Goal: Task Accomplishment & Management: Use online tool/utility

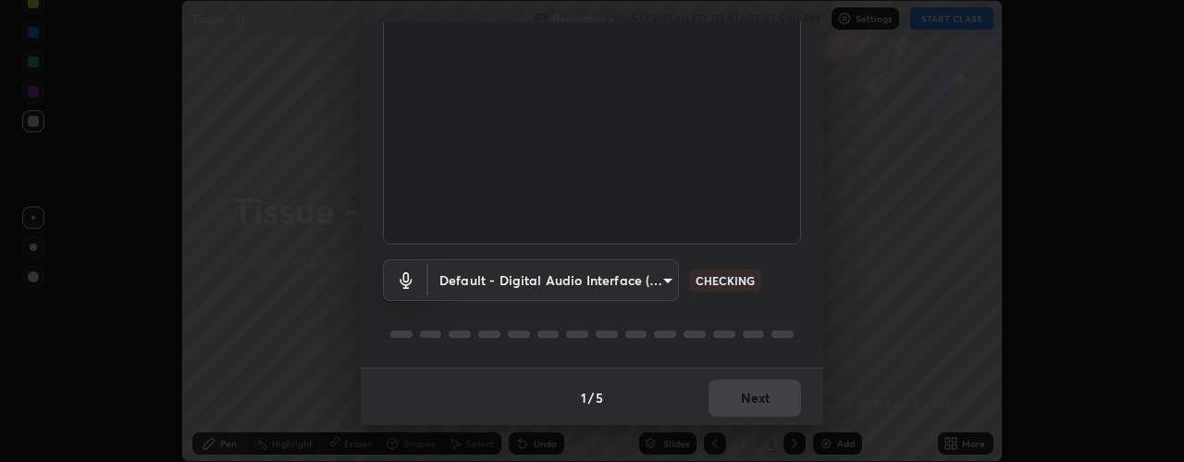
scroll to position [145, 0]
click at [750, 397] on div "1 / 5 Next" at bounding box center [592, 394] width 462 height 59
click at [732, 397] on button "Next" at bounding box center [754, 395] width 92 height 37
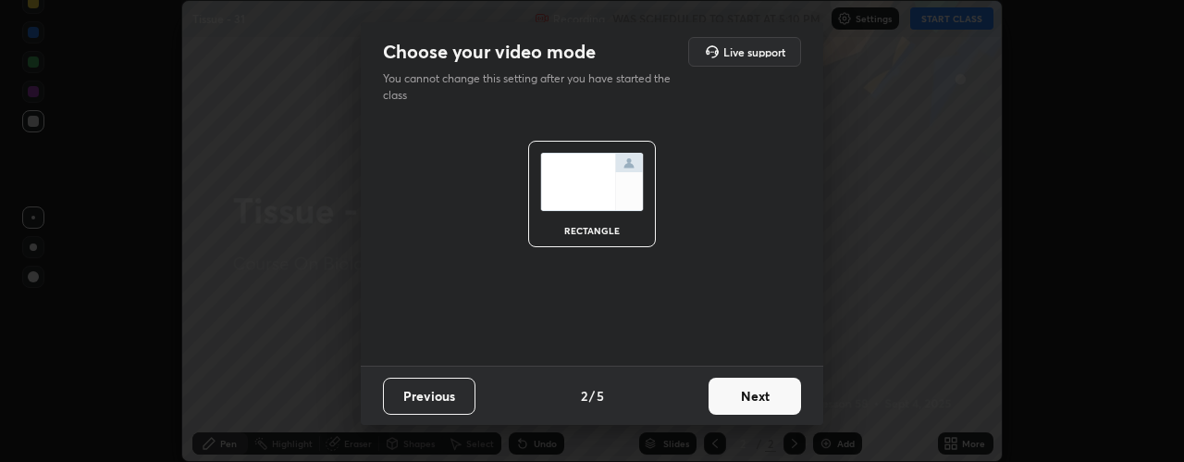
scroll to position [0, 0]
click at [752, 396] on button "Next" at bounding box center [754, 395] width 92 height 37
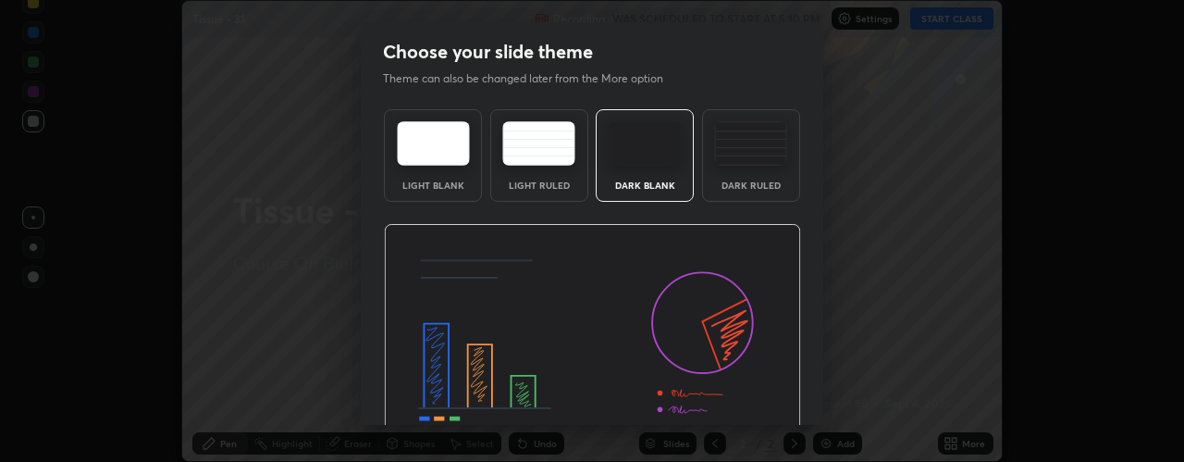
scroll to position [93, 0]
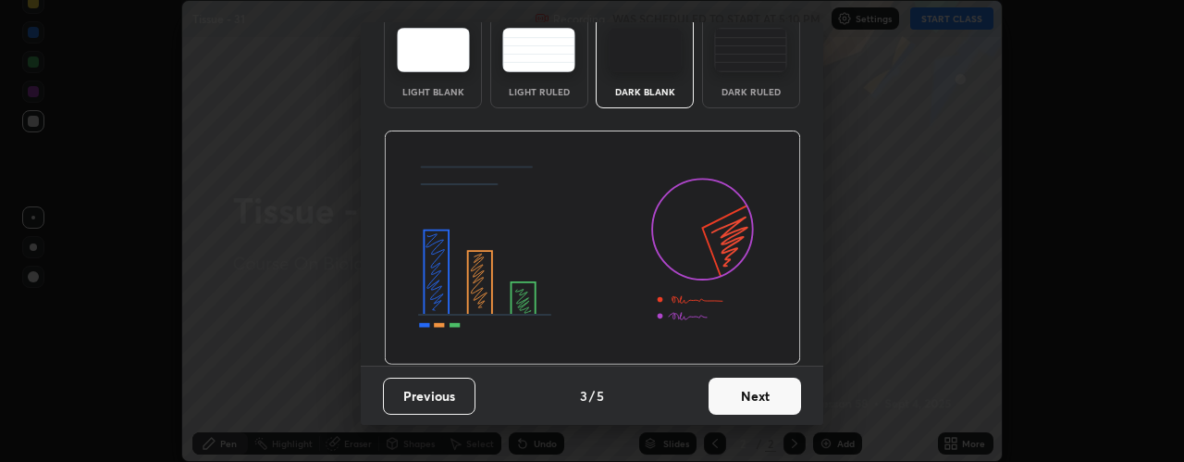
click at [746, 400] on button "Next" at bounding box center [754, 395] width 92 height 37
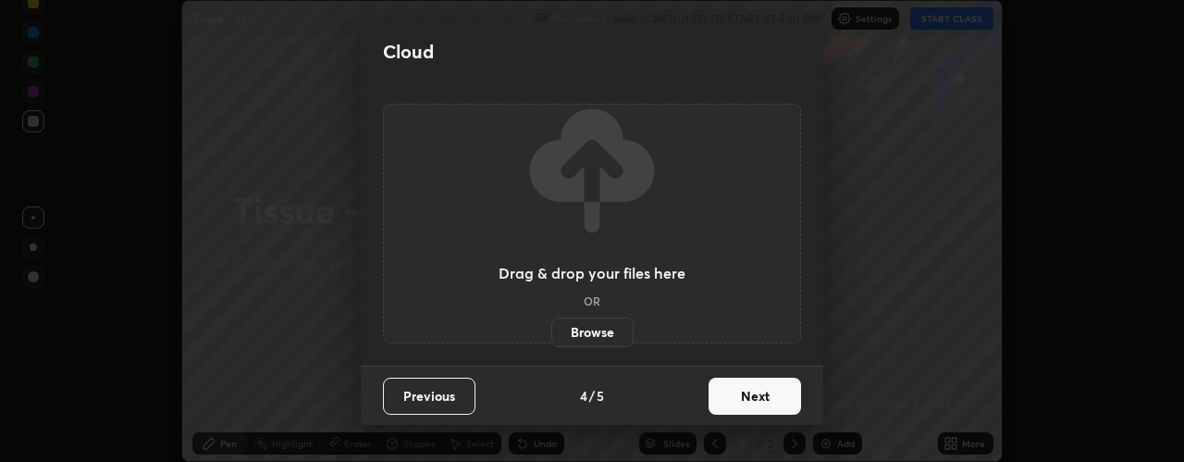
scroll to position [0, 0]
click at [751, 397] on button "Next" at bounding box center [754, 395] width 92 height 37
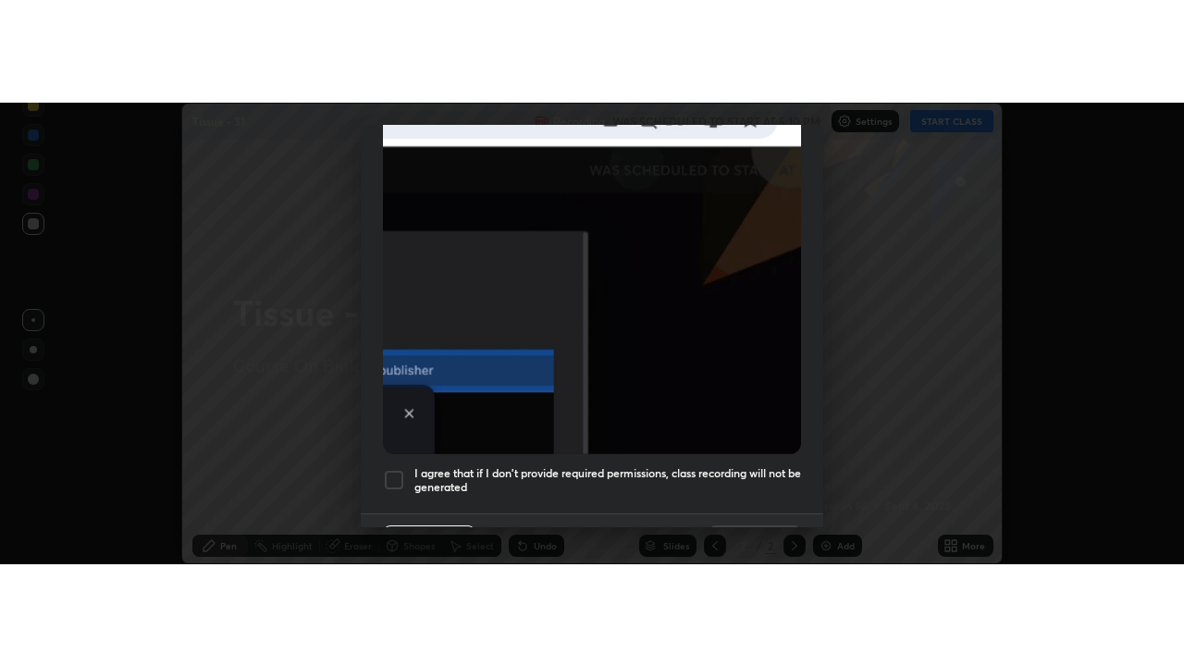
scroll to position [523, 0]
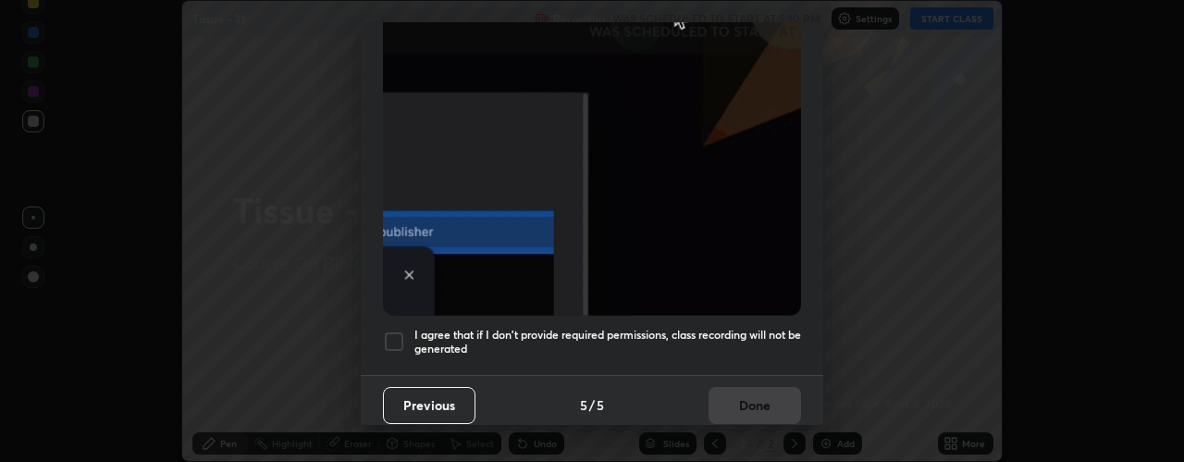
click at [395, 337] on div at bounding box center [394, 341] width 22 height 22
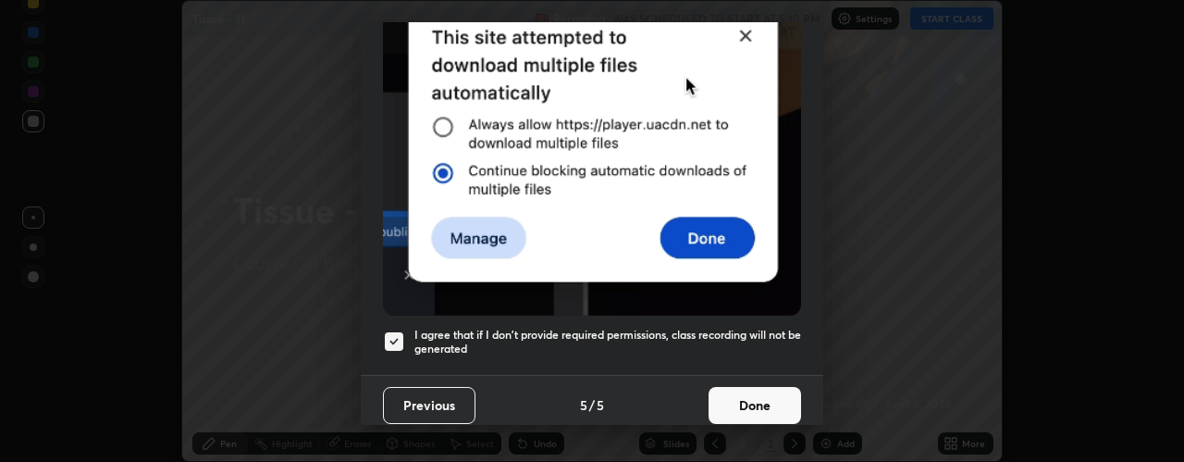
click at [741, 404] on button "Done" at bounding box center [754, 405] width 92 height 37
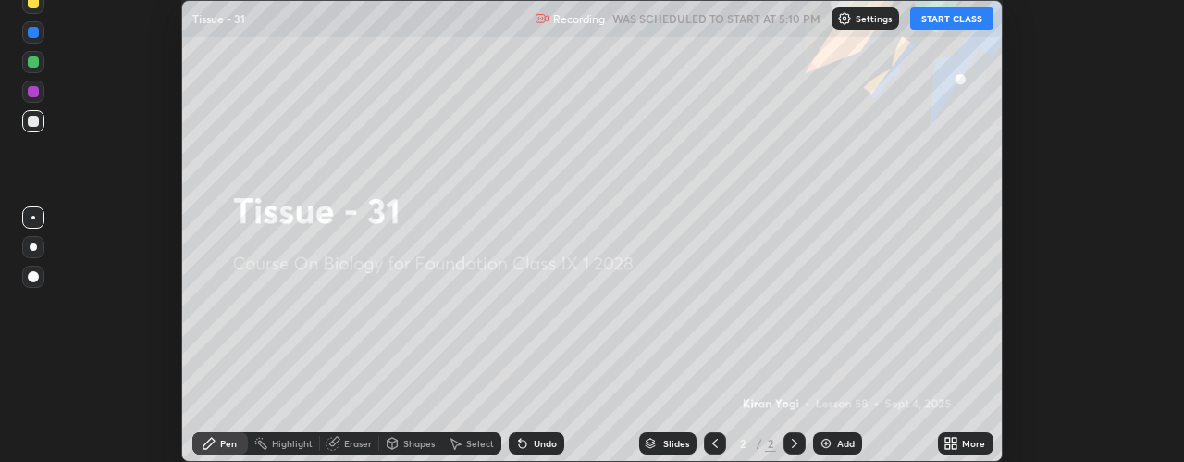
click at [943, 18] on button "START CLASS" at bounding box center [951, 18] width 83 height 22
click at [832, 440] on img at bounding box center [826, 443] width 15 height 15
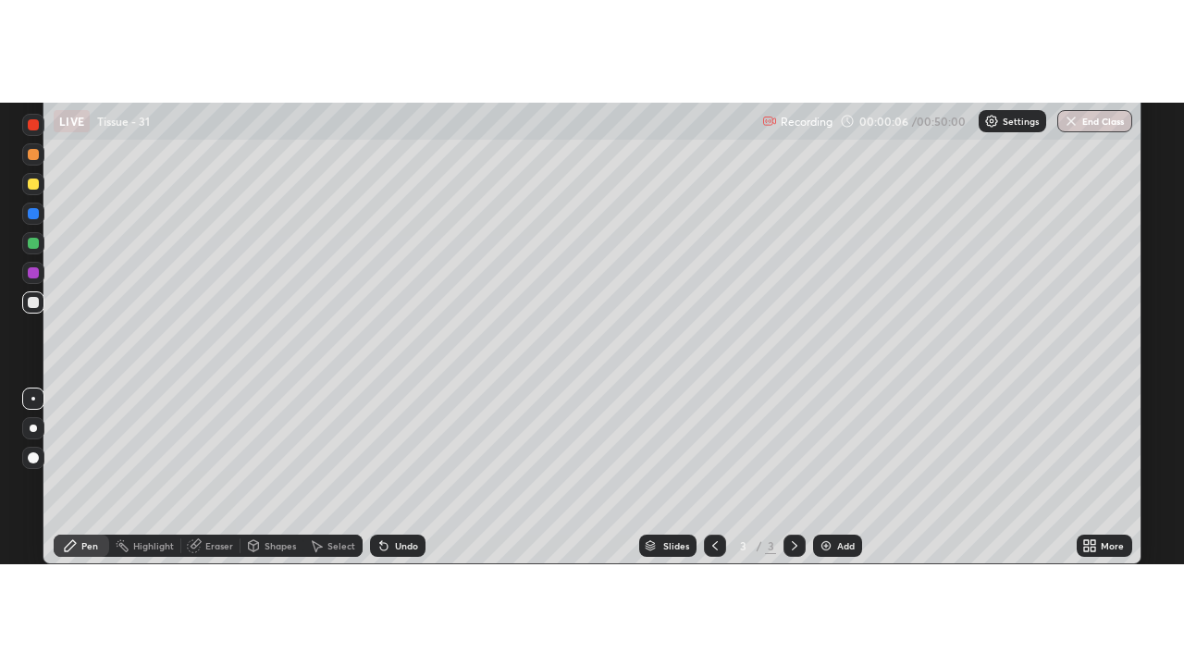
scroll to position [666, 1184]
